Goal: Task Accomplishment & Management: Complete application form

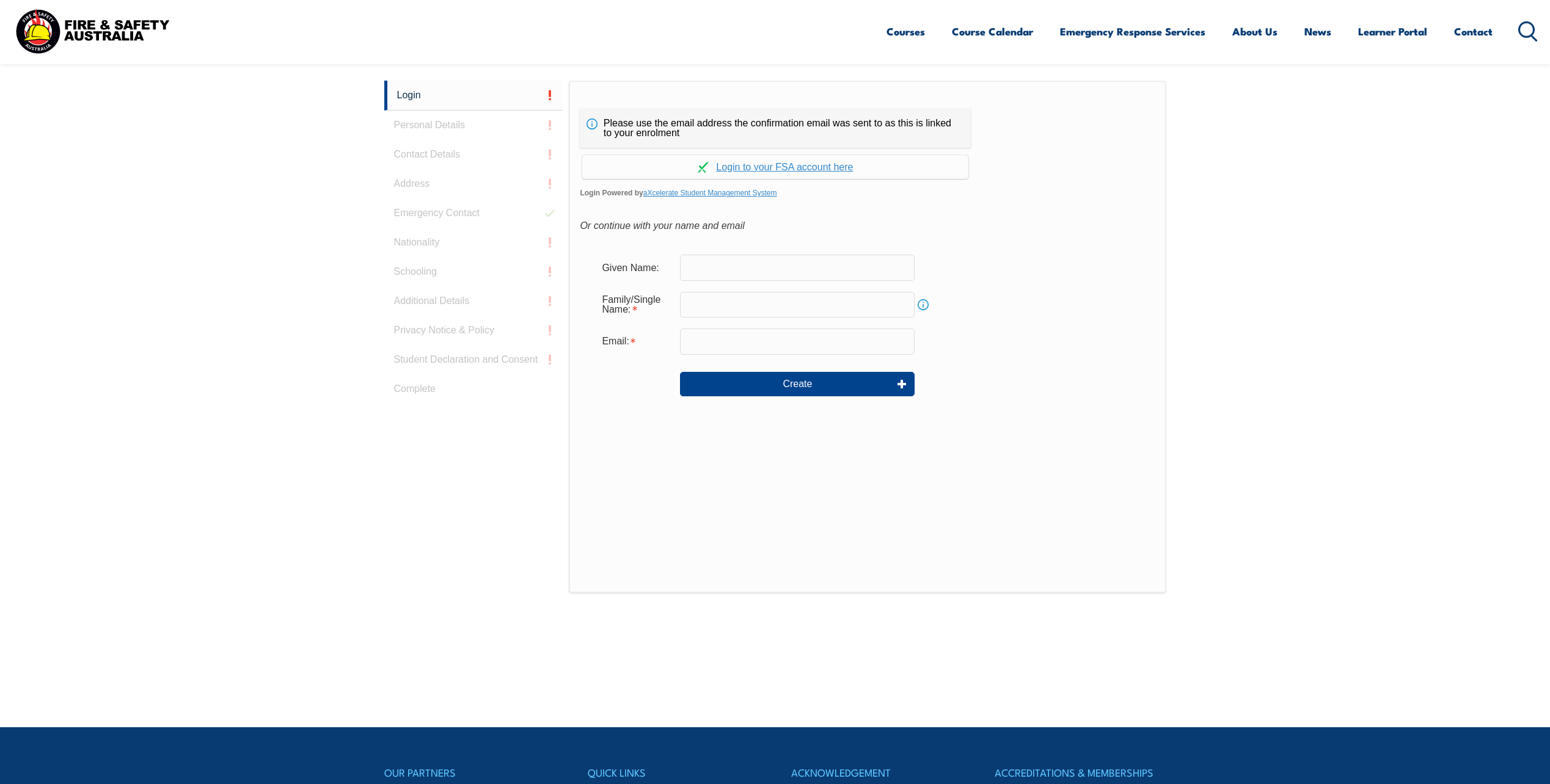
click at [756, 261] on input "text" at bounding box center [797, 267] width 234 height 25
type input "Stephen"
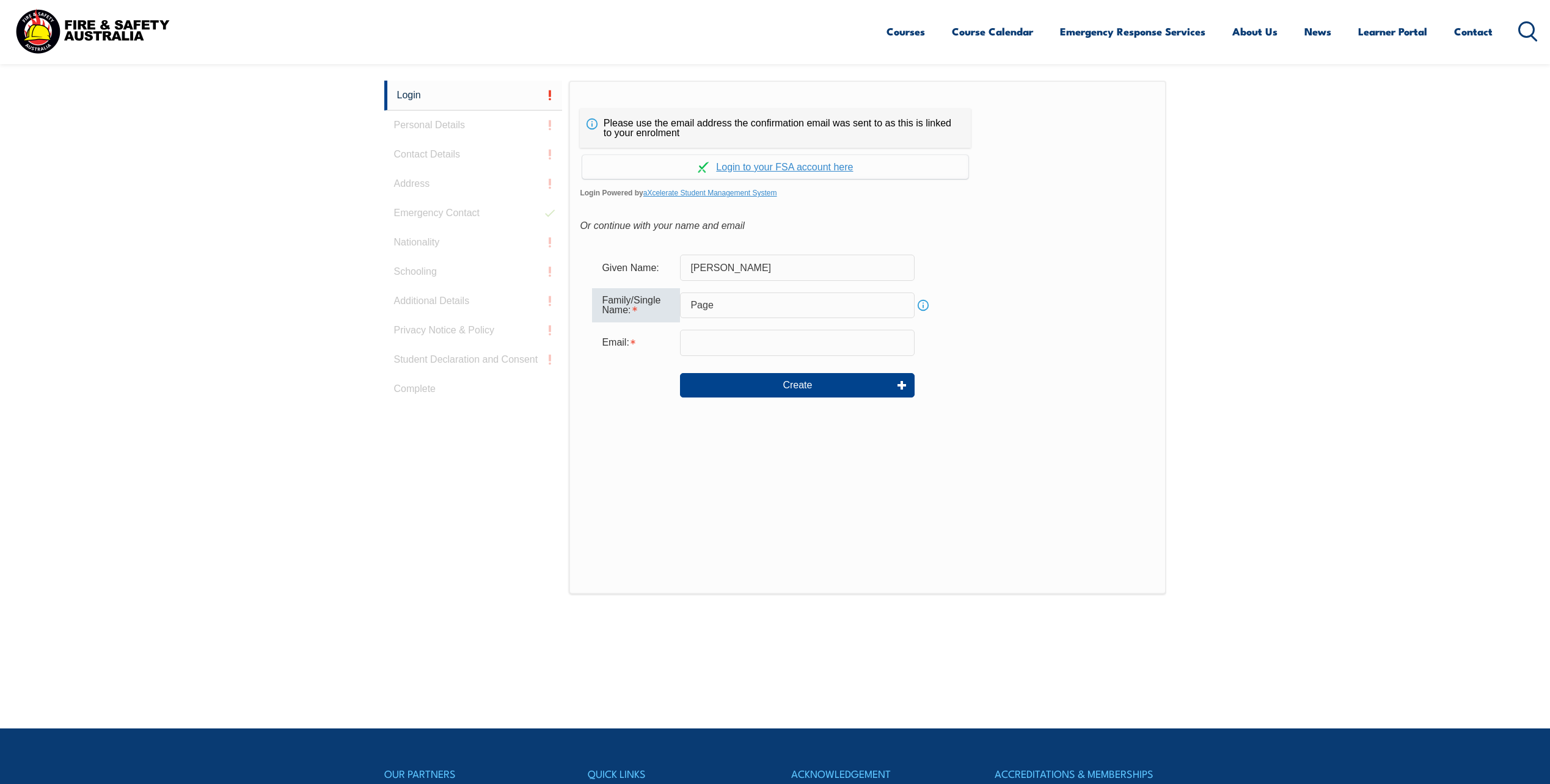
type input "Page"
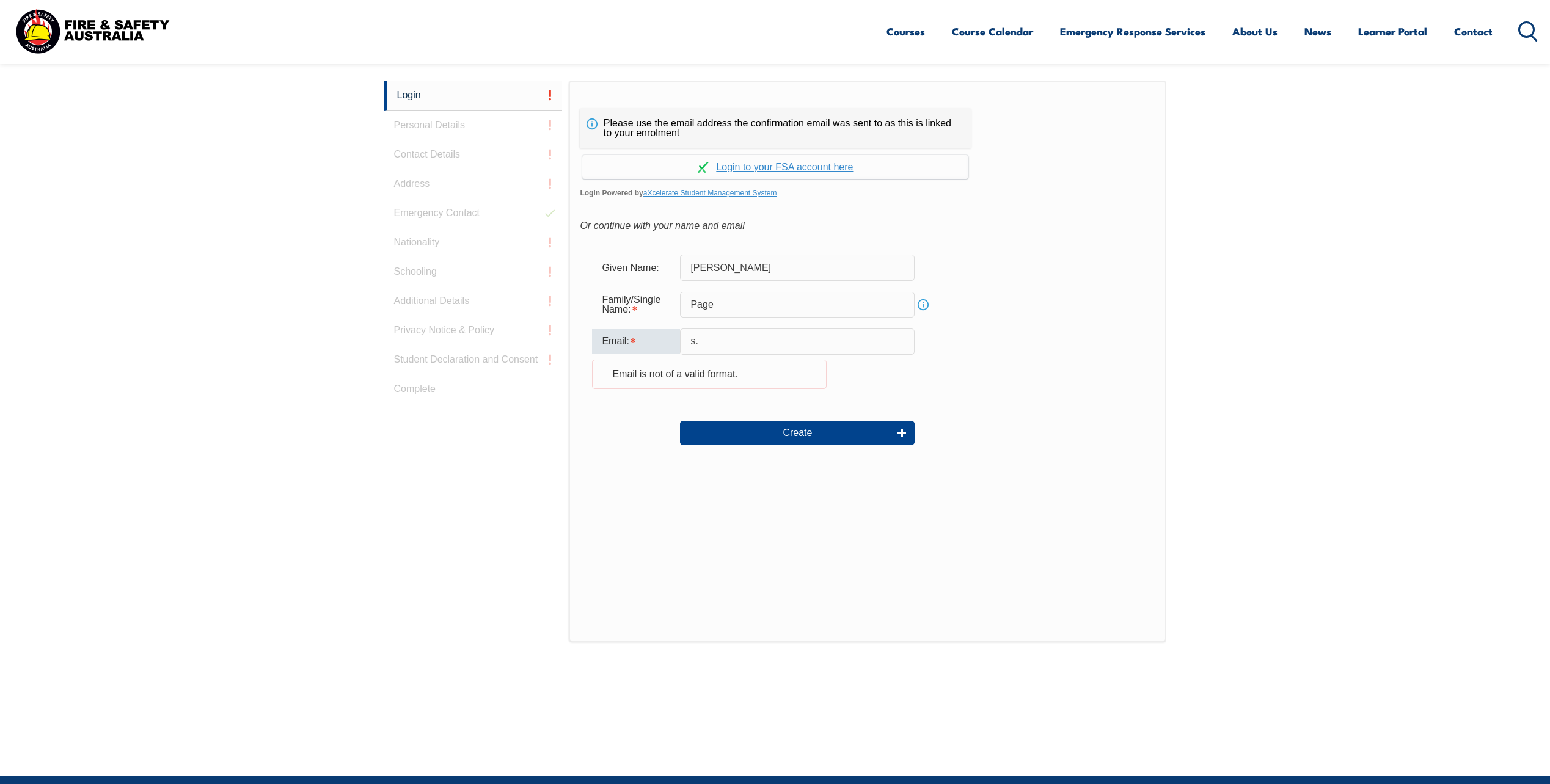
type input "s"
type input "t"
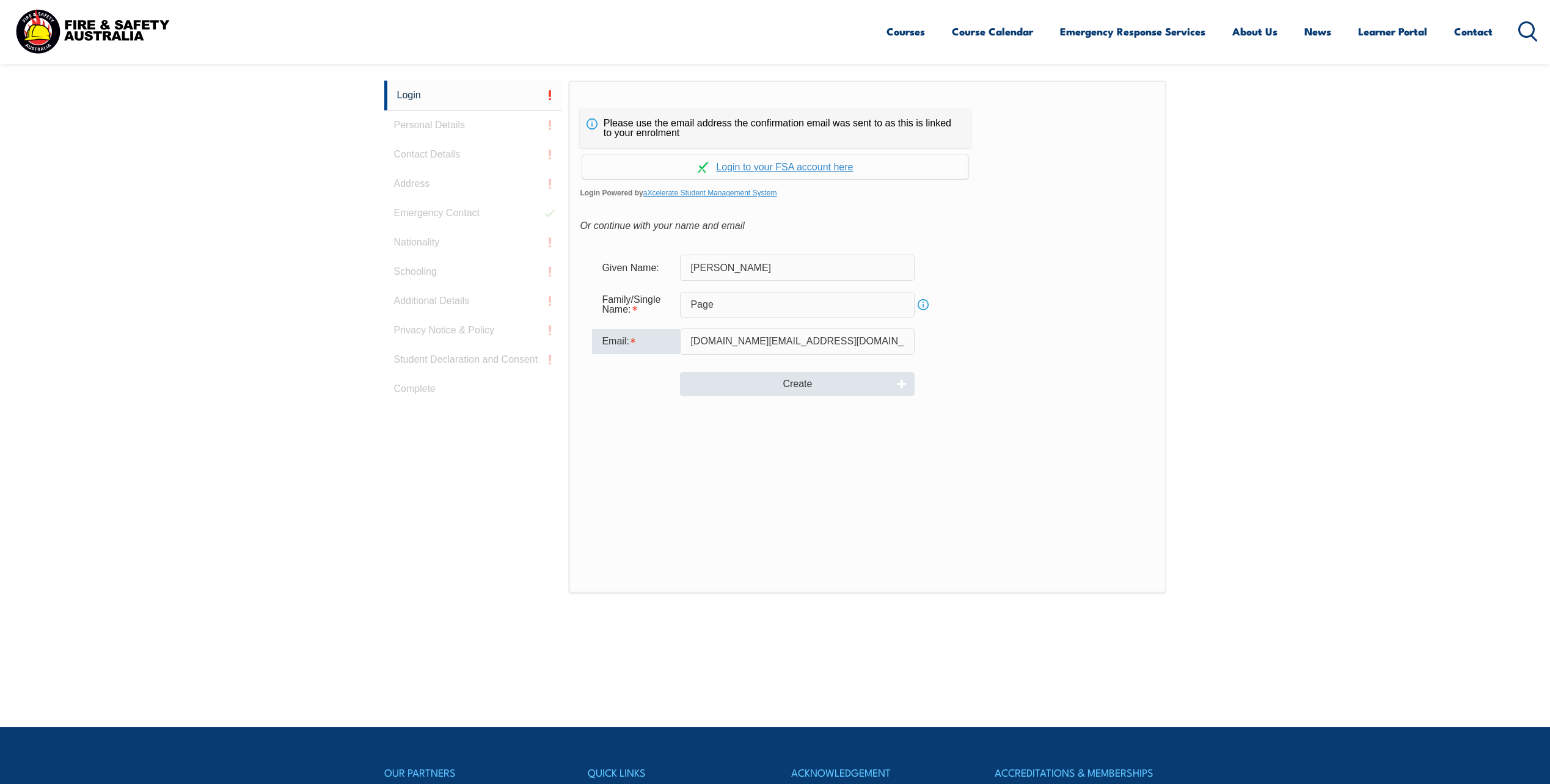
type input "stephen.page@asc.com.au"
click at [772, 386] on button "Create" at bounding box center [797, 384] width 234 height 25
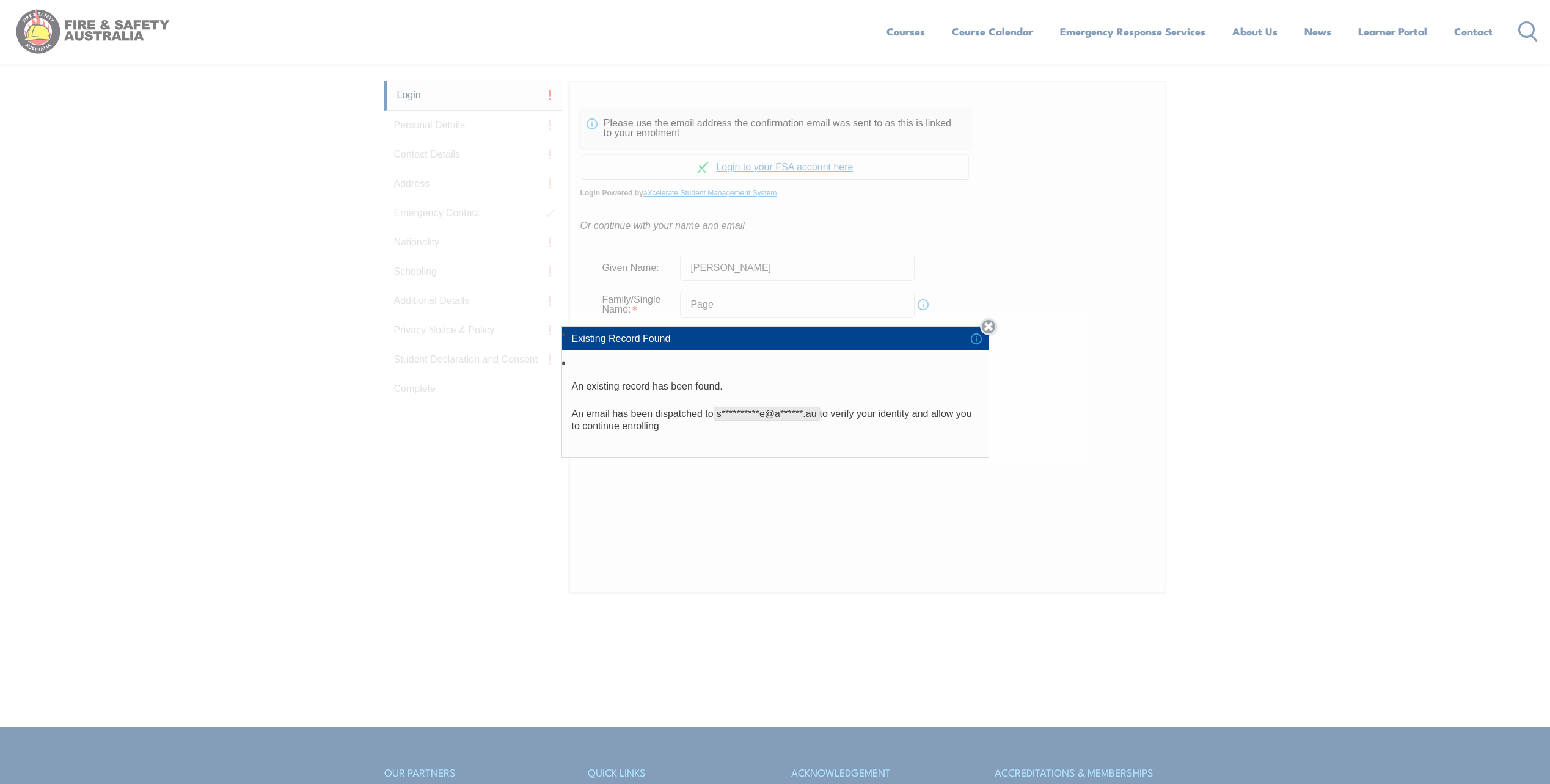
click at [993, 326] on link "Close" at bounding box center [989, 327] width 17 height 17
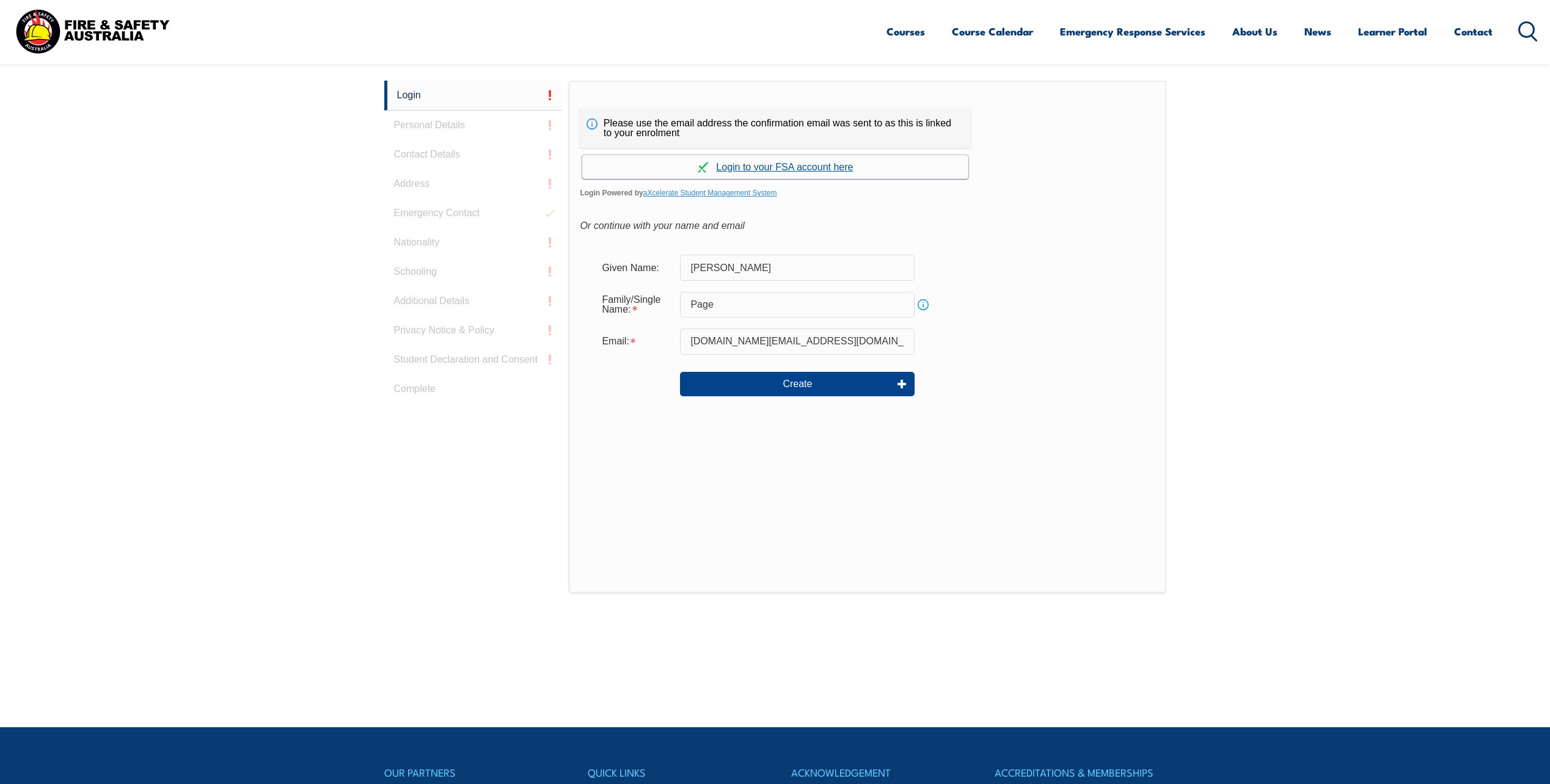
click at [788, 165] on link "Continue with aXcelerate" at bounding box center [775, 167] width 386 height 24
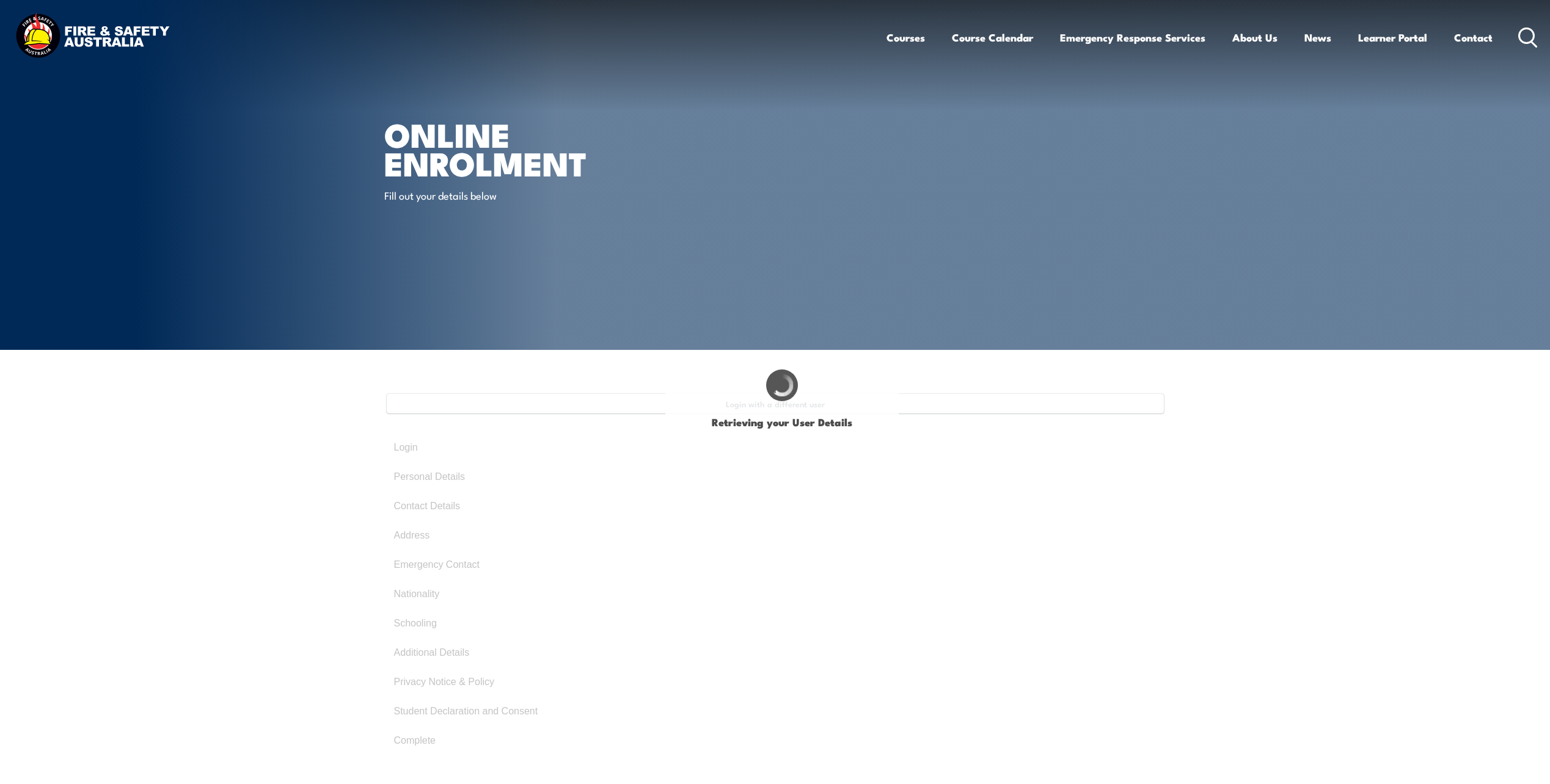
select select "Mr"
type input "[PERSON_NAME]"
type input "Mark"
type input "Page"
type input "October 22, 1974"
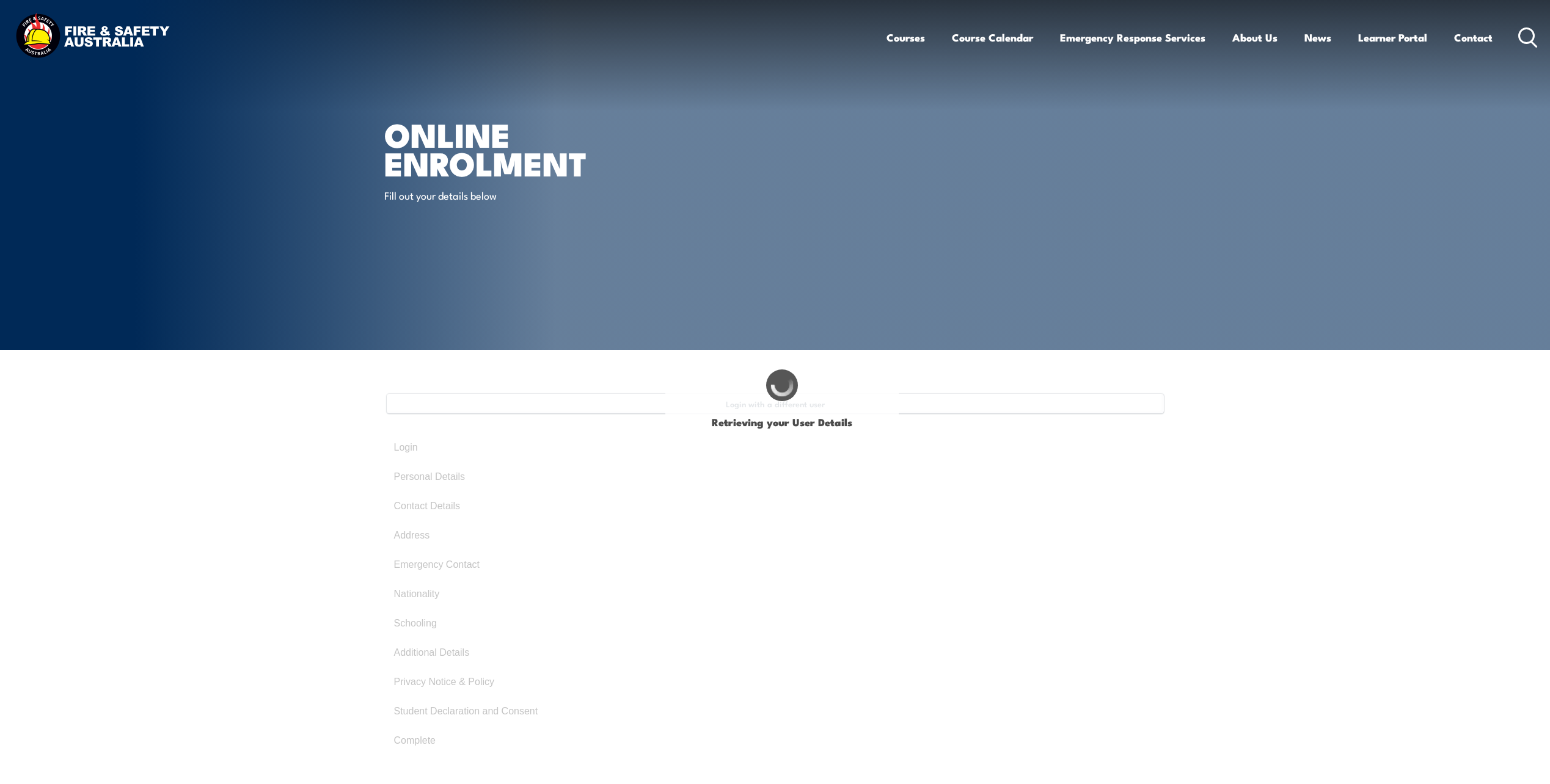
type input "5CCAKPDYM3"
select select "M"
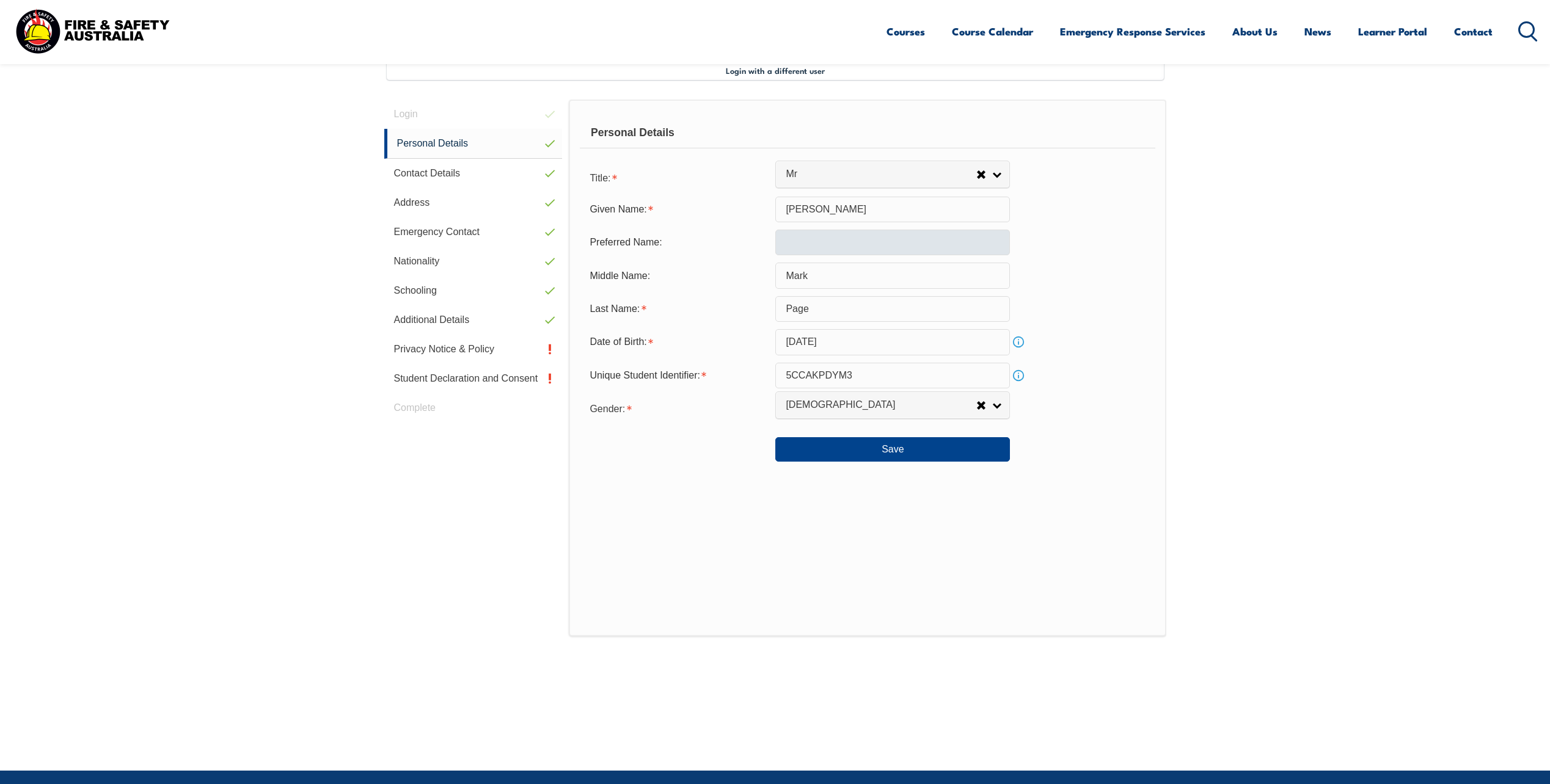
scroll to position [335, 0]
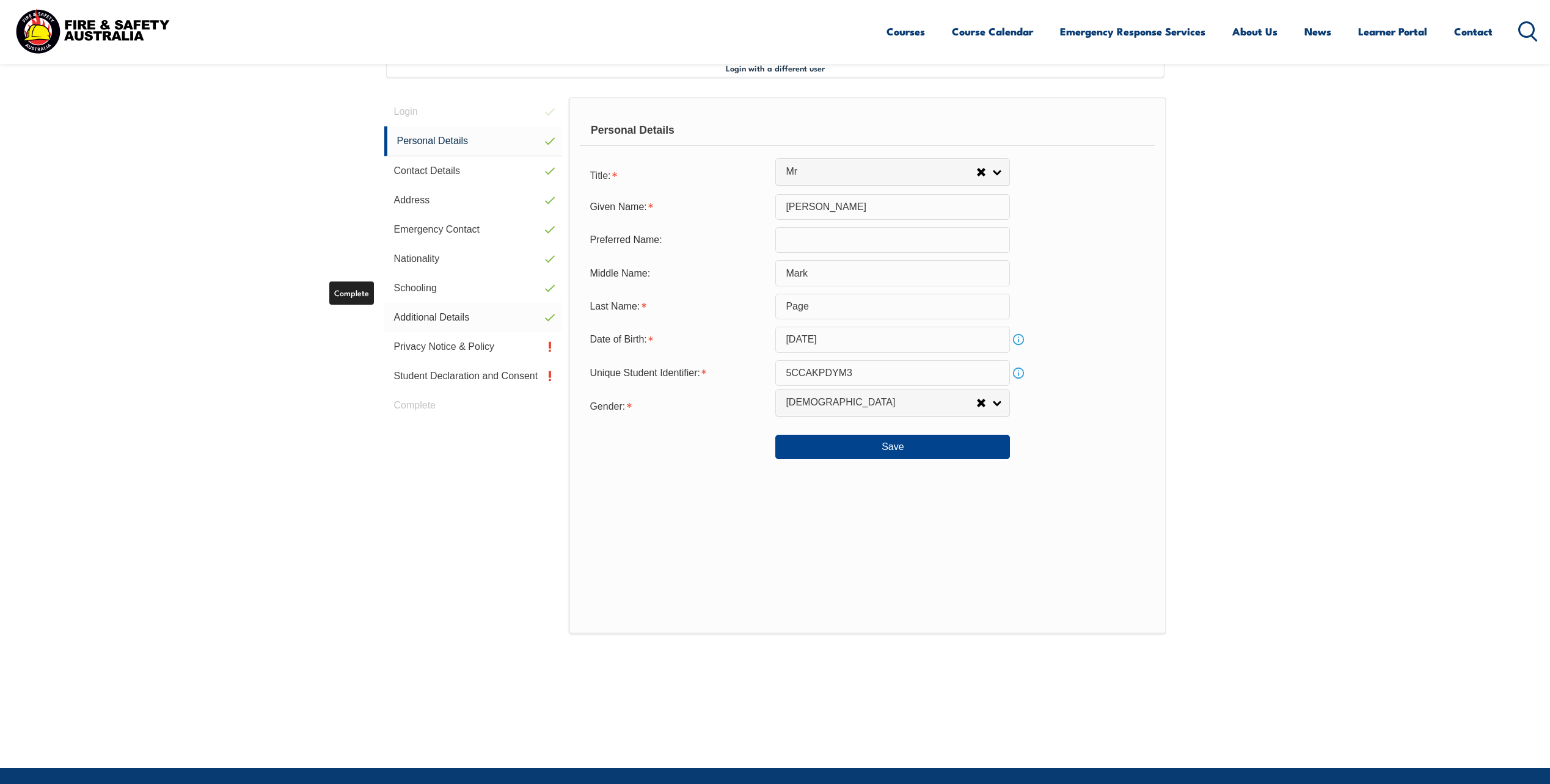
click at [448, 320] on link "Additional Details" at bounding box center [473, 317] width 178 height 29
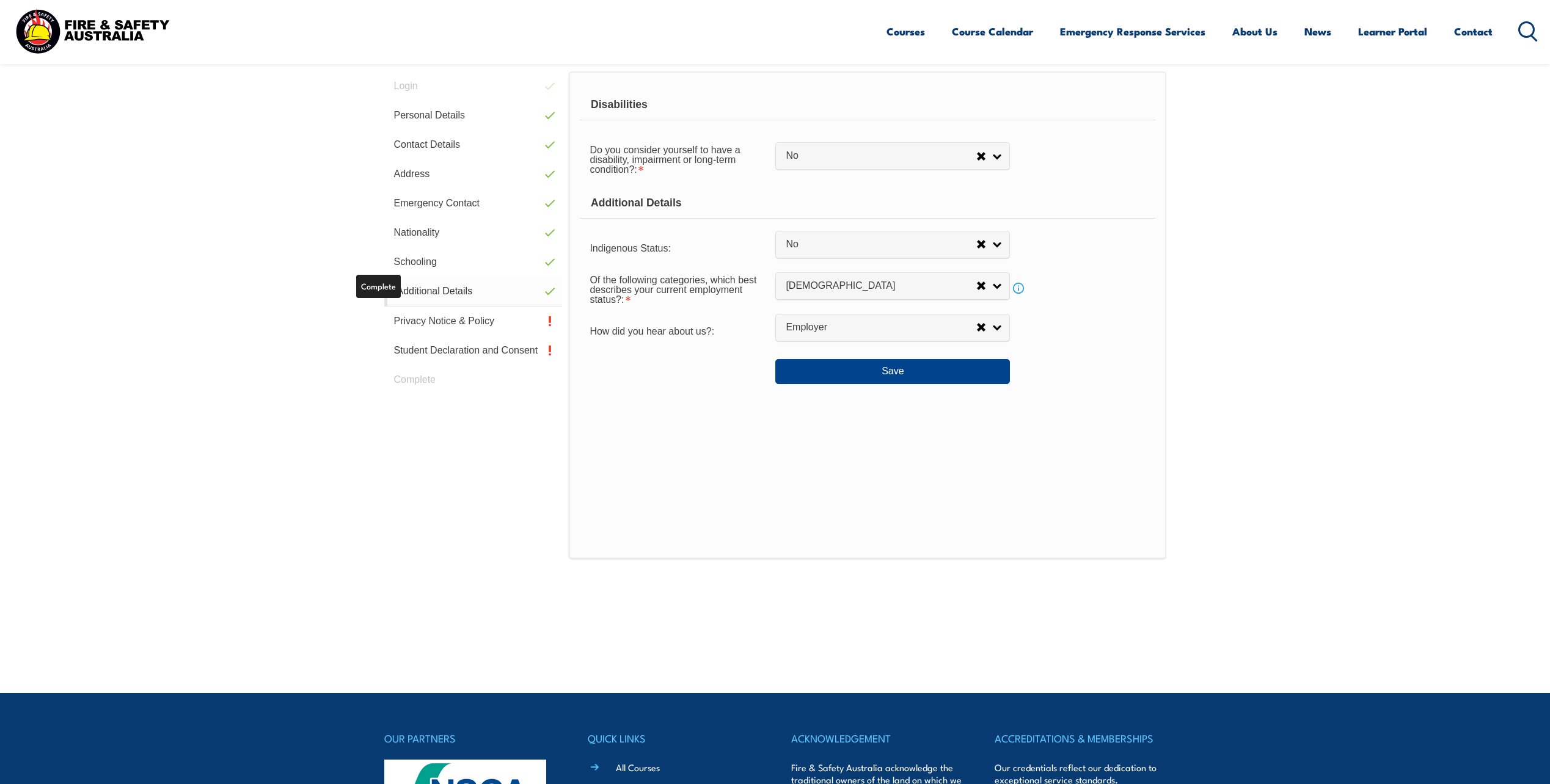
scroll to position [333, 0]
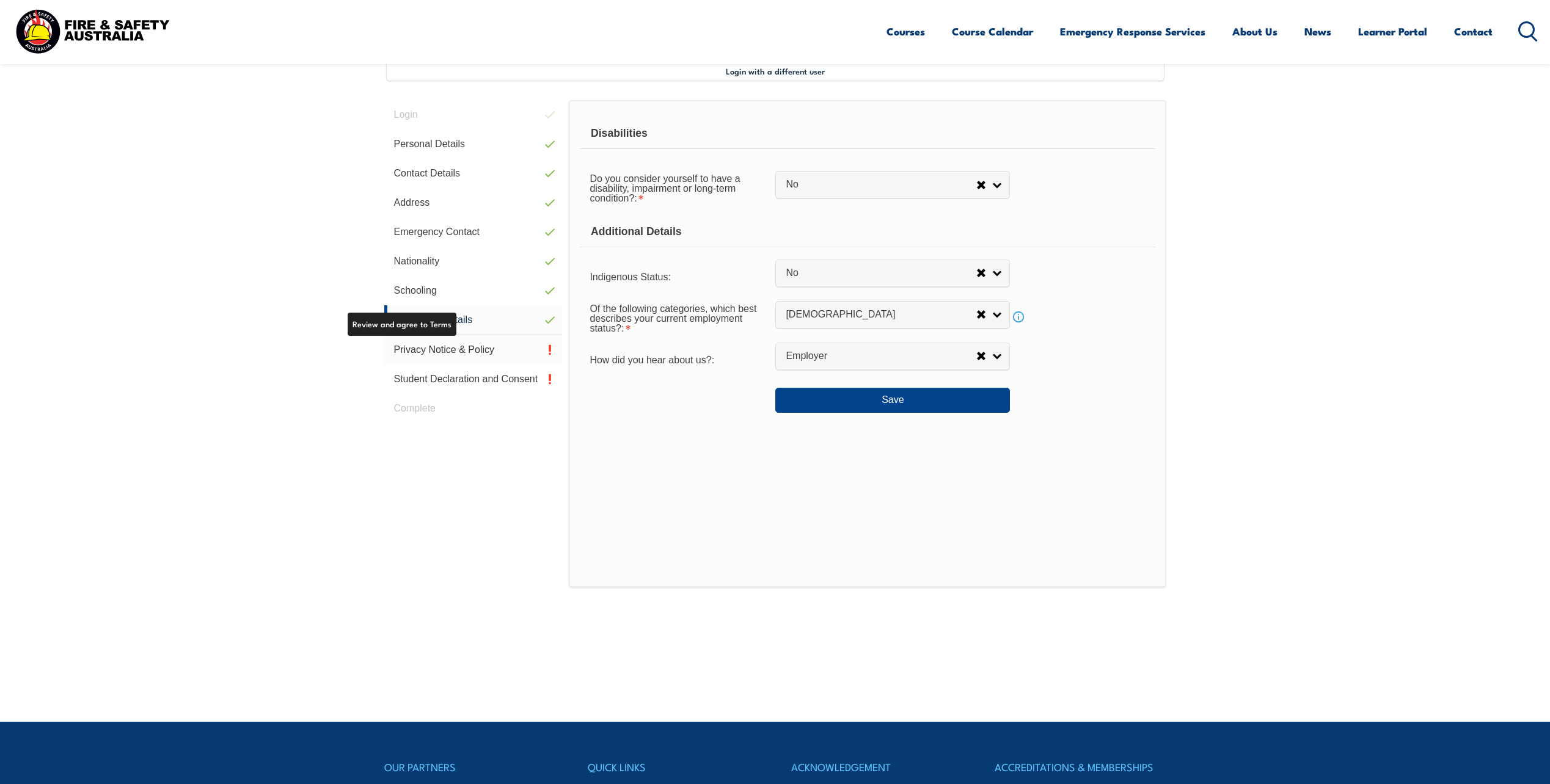
click at [446, 349] on link "Privacy Notice & Policy" at bounding box center [473, 350] width 178 height 29
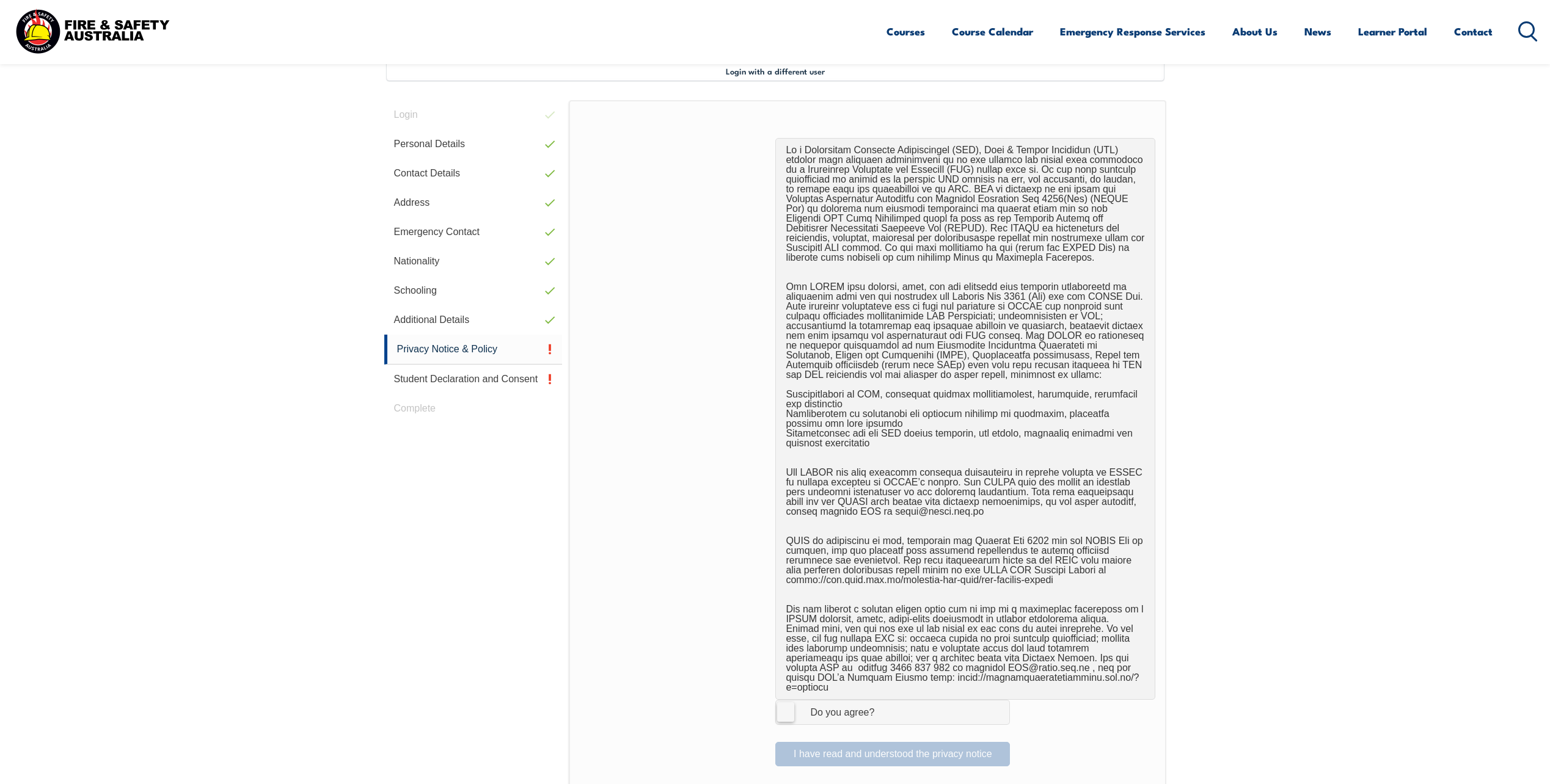
click at [787, 704] on label "I Agree Do you agree?" at bounding box center [892, 711] width 234 height 25
click at [884, 704] on input "I Agree Do you agree?" at bounding box center [895, 711] width 21 height 23
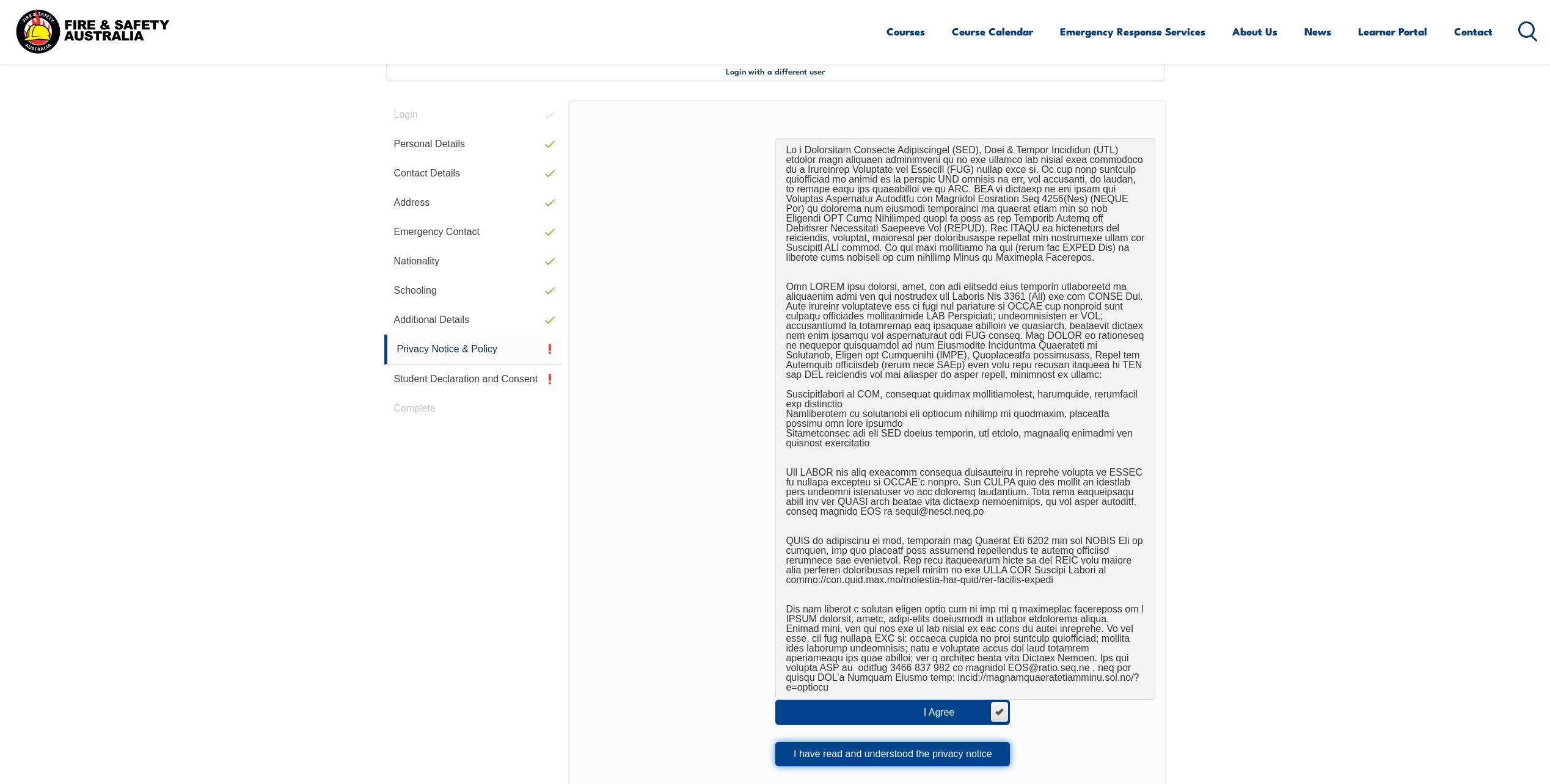
click at [898, 744] on button "I have read and understood the privacy notice" at bounding box center [892, 754] width 234 height 25
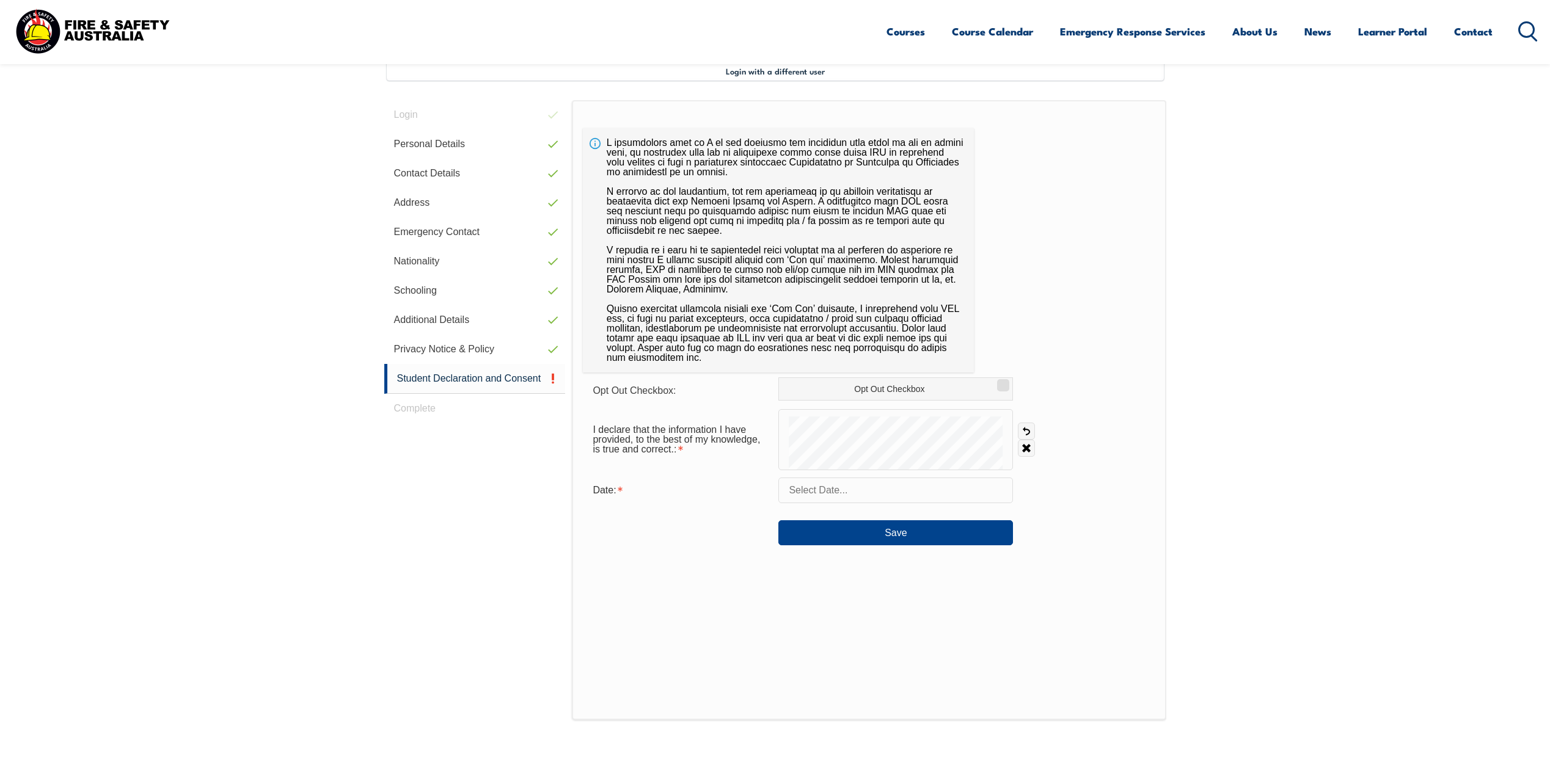
click at [874, 494] on input "text" at bounding box center [895, 490] width 234 height 25
click at [820, 606] on span "11" at bounding box center [819, 612] width 24 height 24
type input "August 11, 2025"
click at [896, 532] on button "Save" at bounding box center [895, 532] width 234 height 25
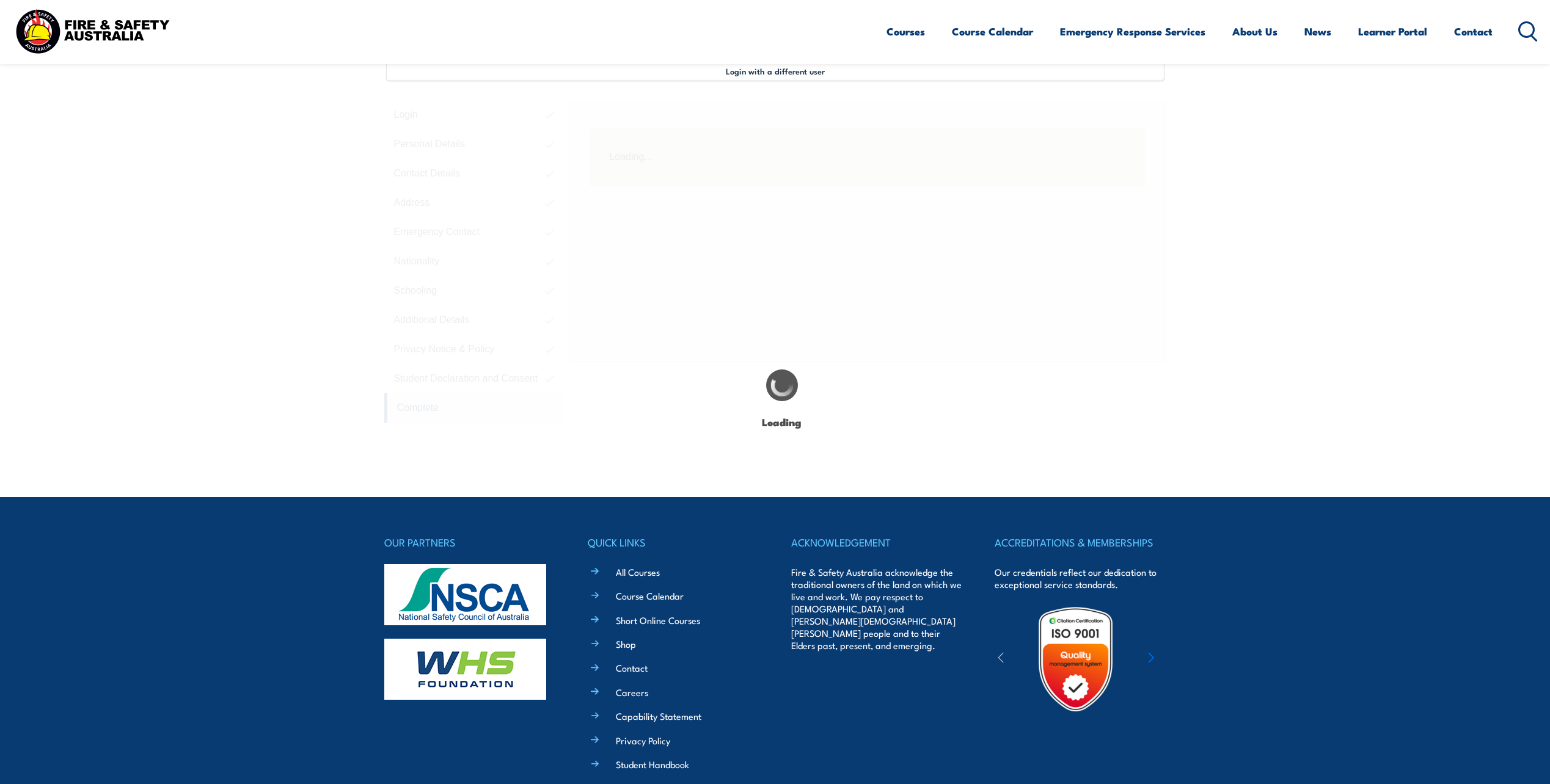
scroll to position [333, 0]
